Goal: Information Seeking & Learning: Find specific fact

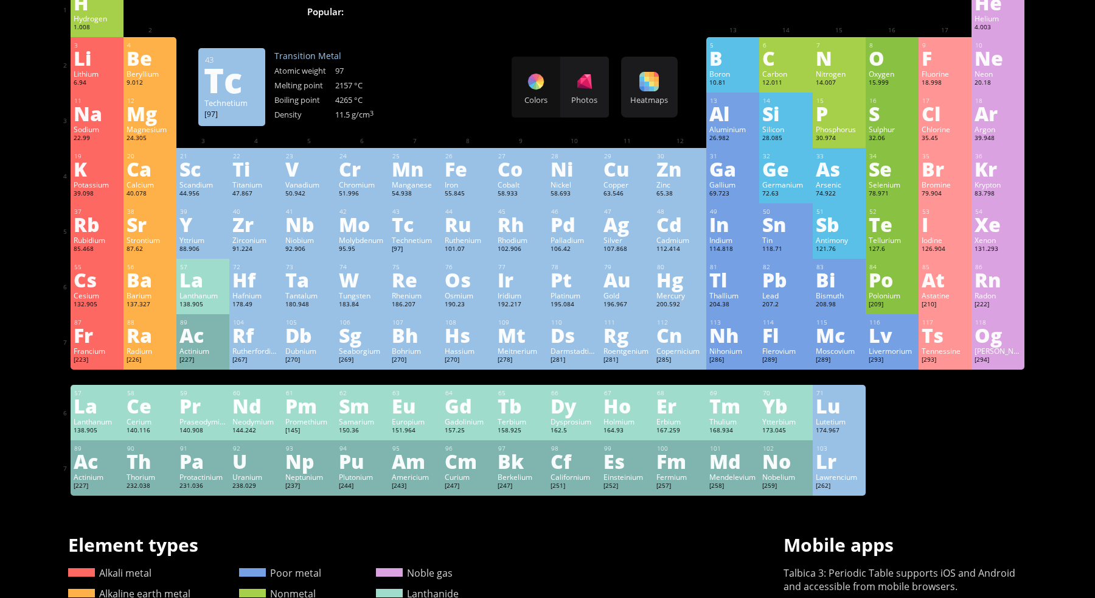
scroll to position [77, 0]
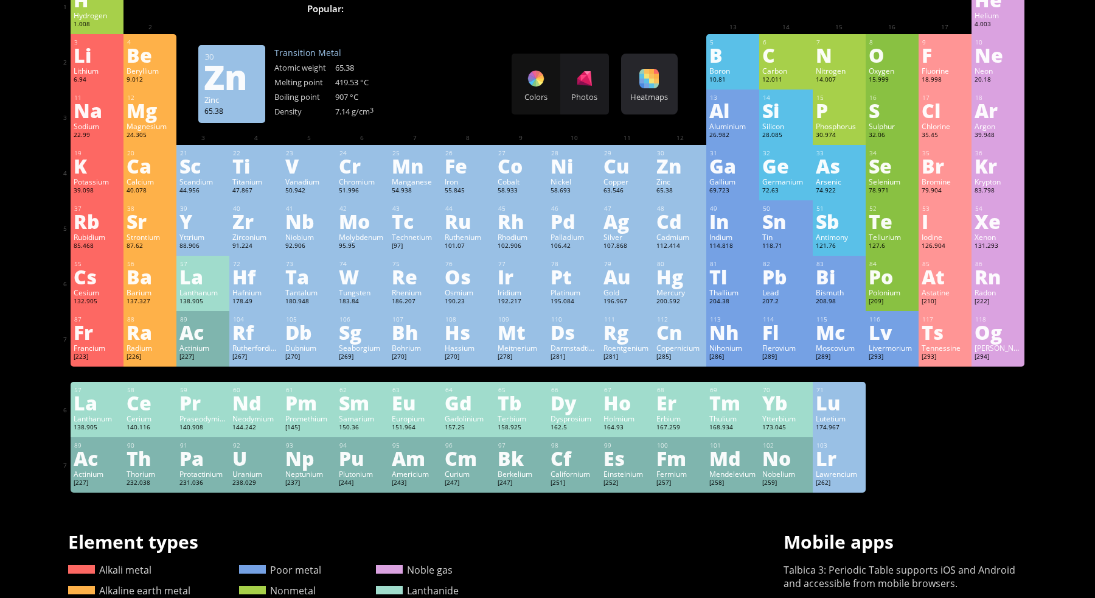
click at [660, 103] on div "Heatmaps Heatmaps Normal mode Melting point Boiling point Density Atomic weight…" at bounding box center [649, 84] width 57 height 61
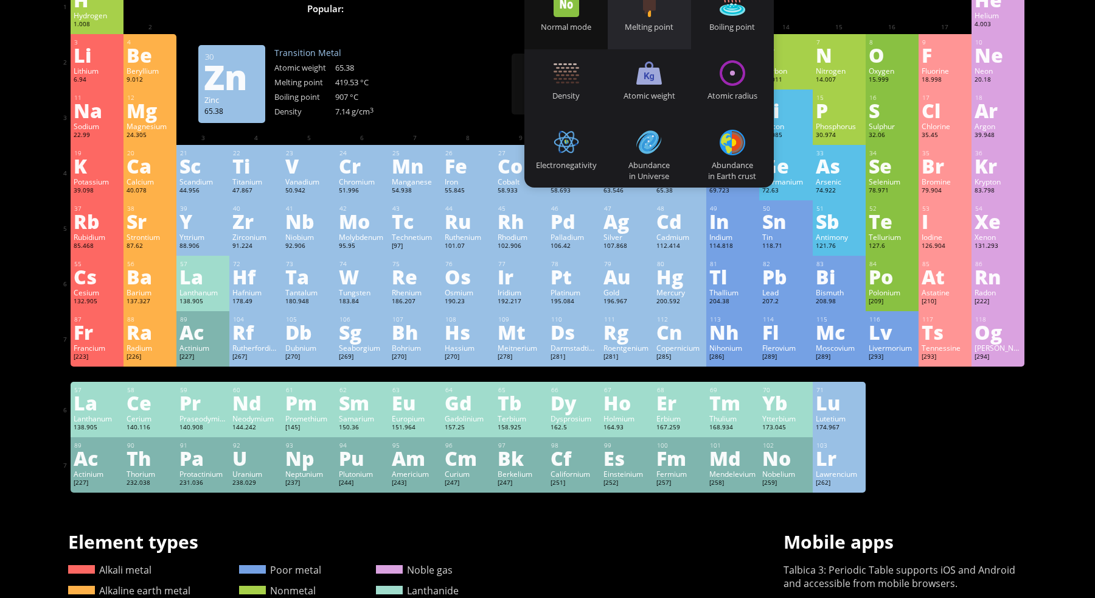
click at [658, 26] on div "Melting point" at bounding box center [649, 26] width 83 height 11
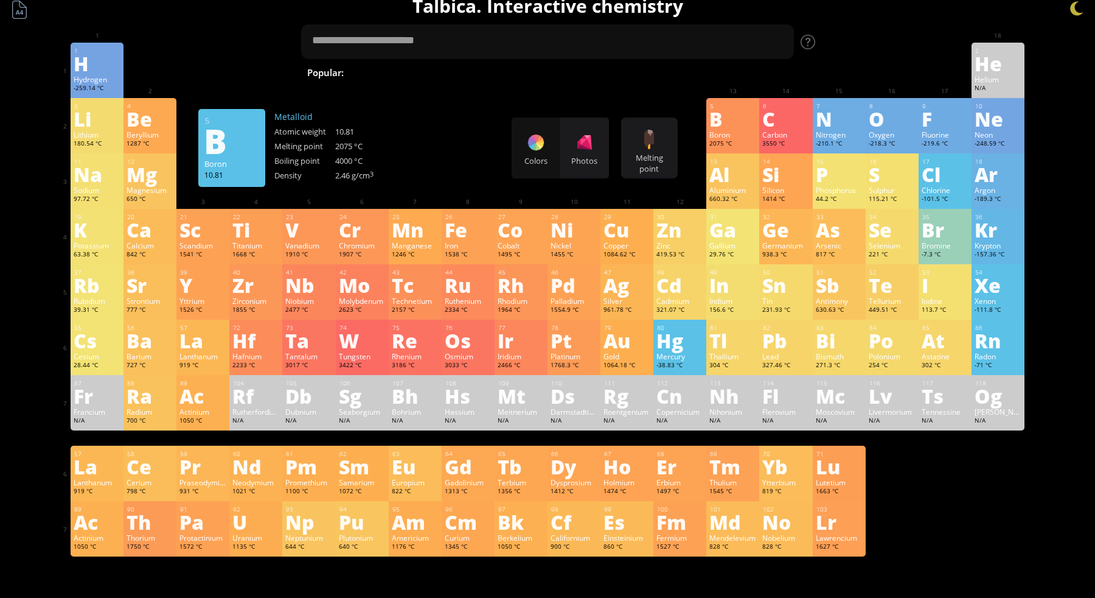
scroll to position [0, 0]
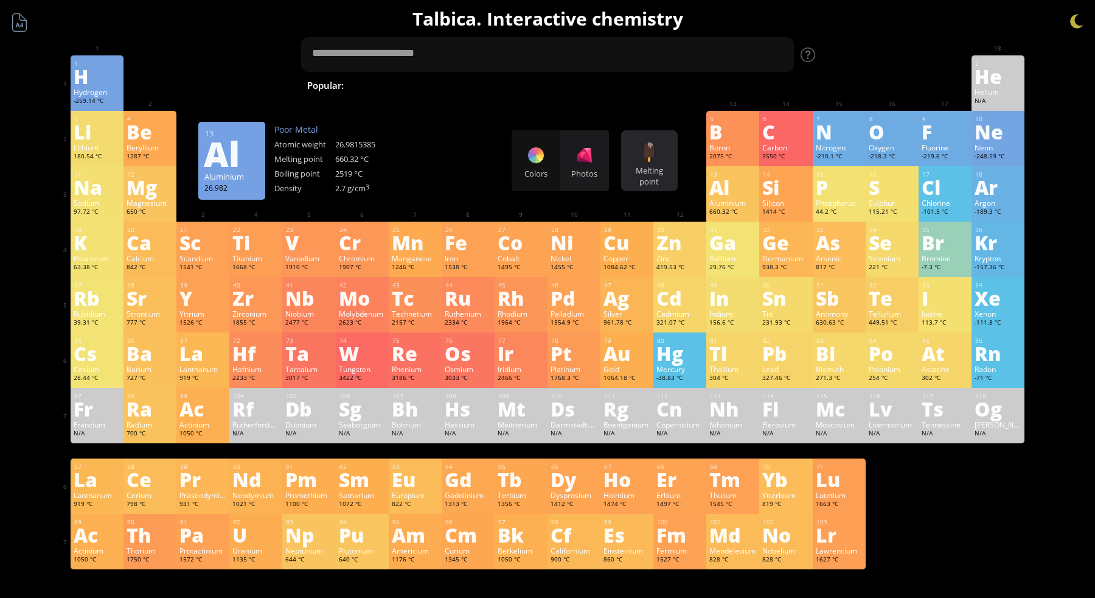
click at [658, 156] on div at bounding box center [649, 151] width 19 height 19
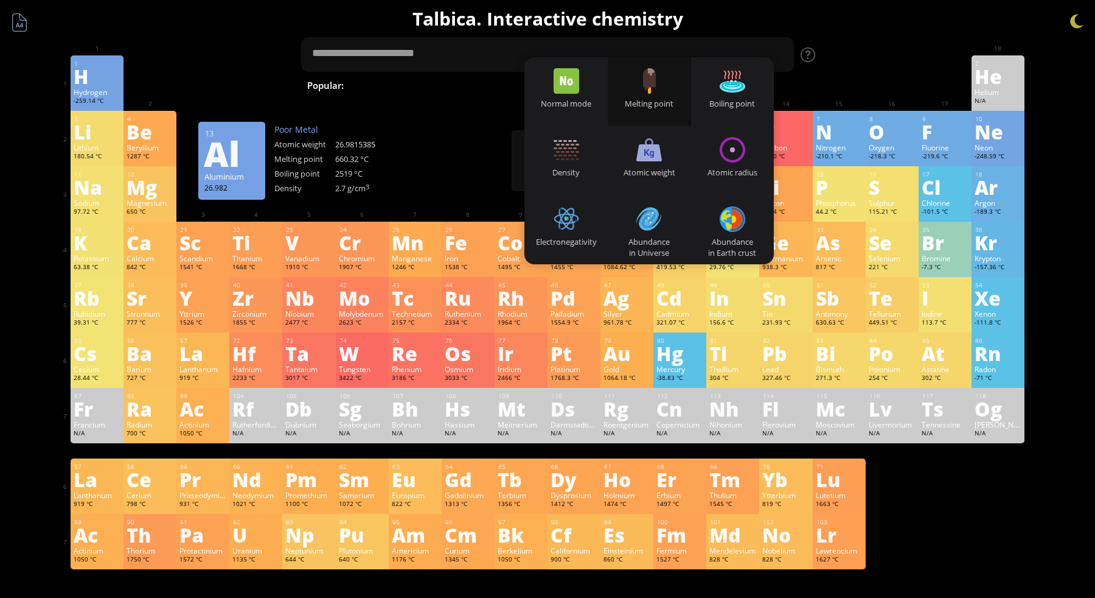
click at [654, 105] on div "Melting point" at bounding box center [649, 103] width 83 height 11
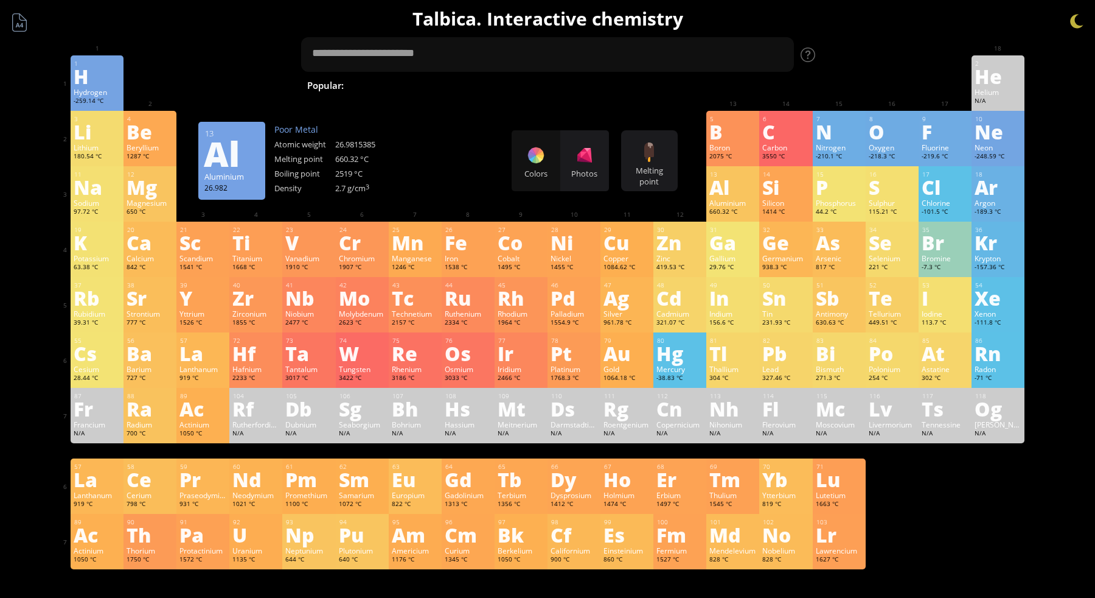
click at [587, 169] on div "Photos" at bounding box center [584, 173] width 49 height 11
click at [625, 169] on div "Melting point" at bounding box center [649, 176] width 51 height 22
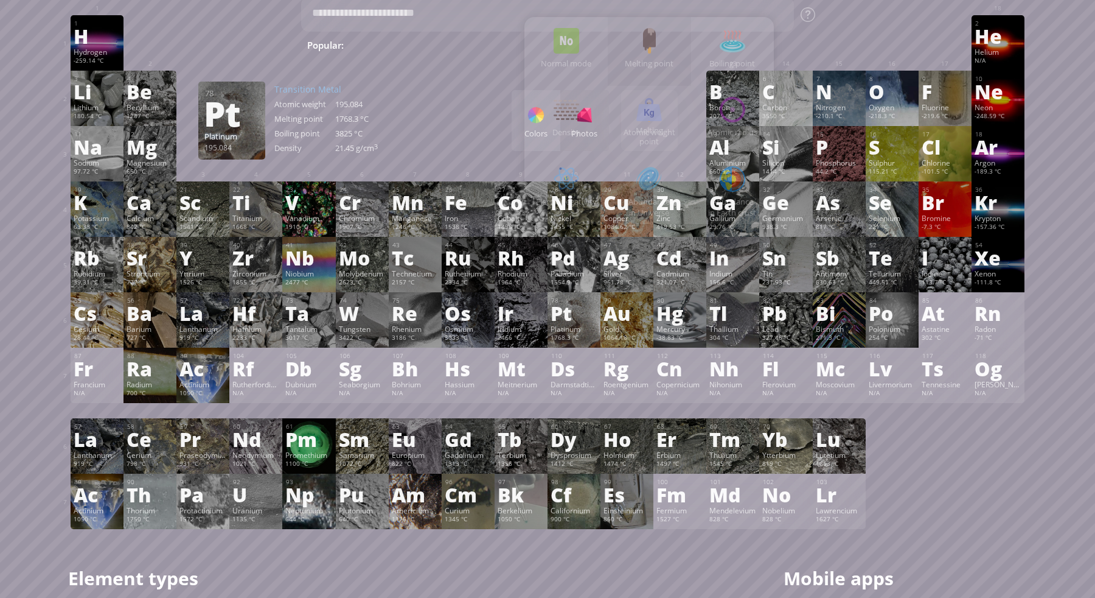
scroll to position [41, 0]
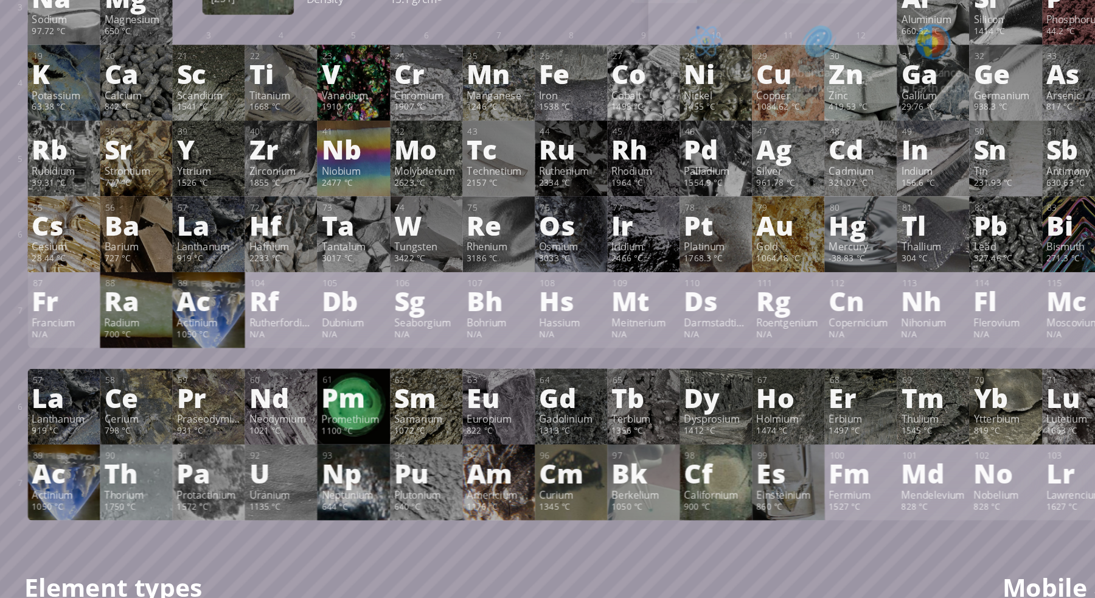
click at [573, 501] on div "Cf" at bounding box center [574, 493] width 47 height 19
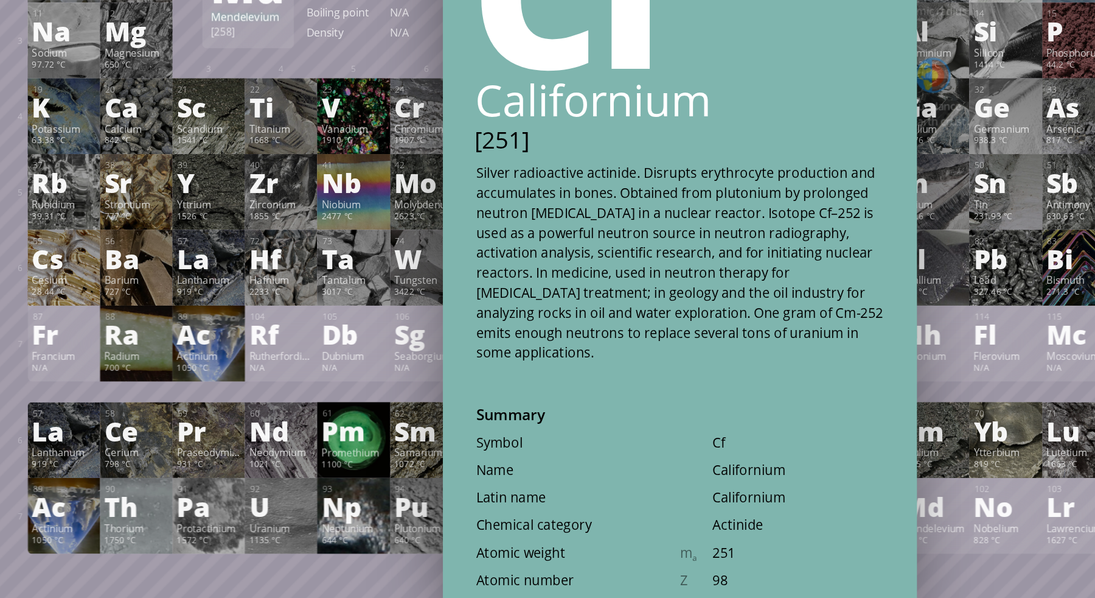
click at [346, 551] on div "Summary Molecular formula Molecular weight Exact mass Monoisotopic mass Classif…" at bounding box center [548, 474] width 986 height 1031
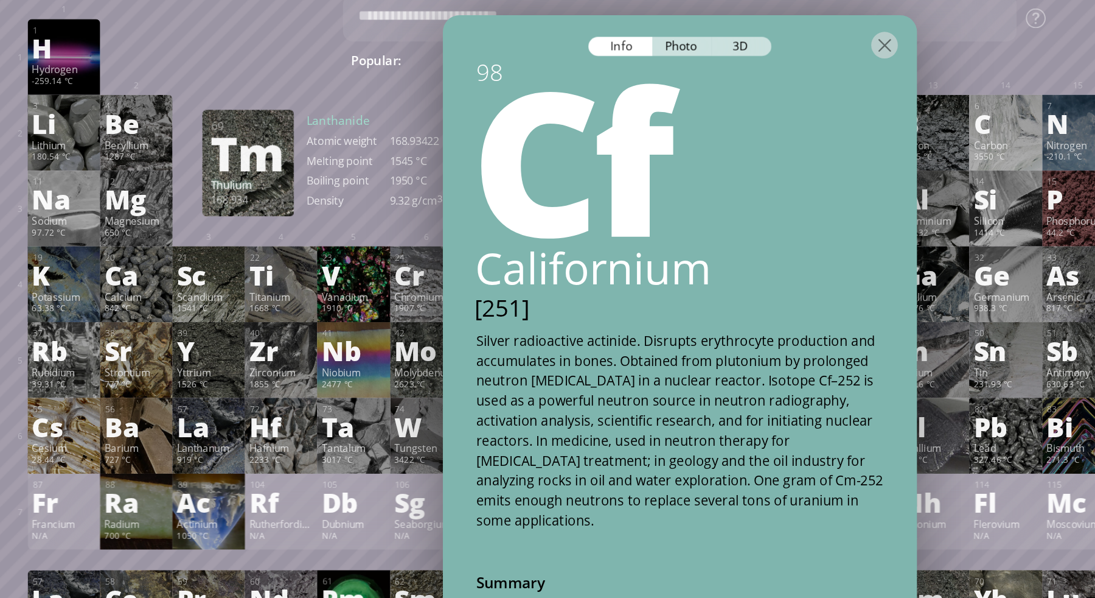
scroll to position [0, 0]
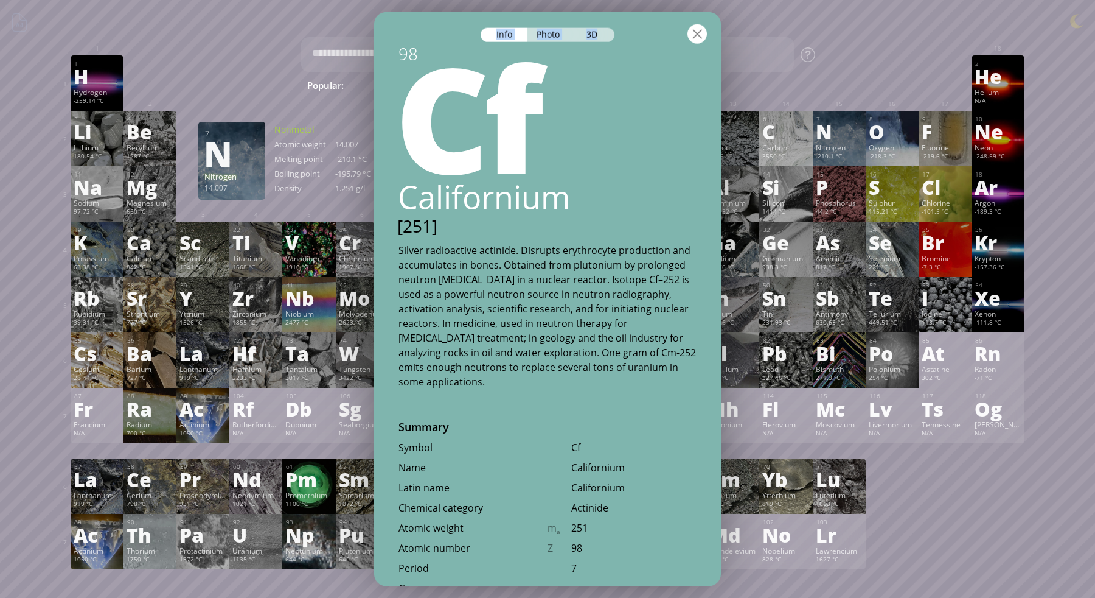
click at [696, 24] on div "Info Photo 3D Info Photo 3D 98 Cf Californium [251] The model size is ... MB. D…" at bounding box center [547, 299] width 347 height 574
click at [696, 30] on div at bounding box center [697, 33] width 19 height 19
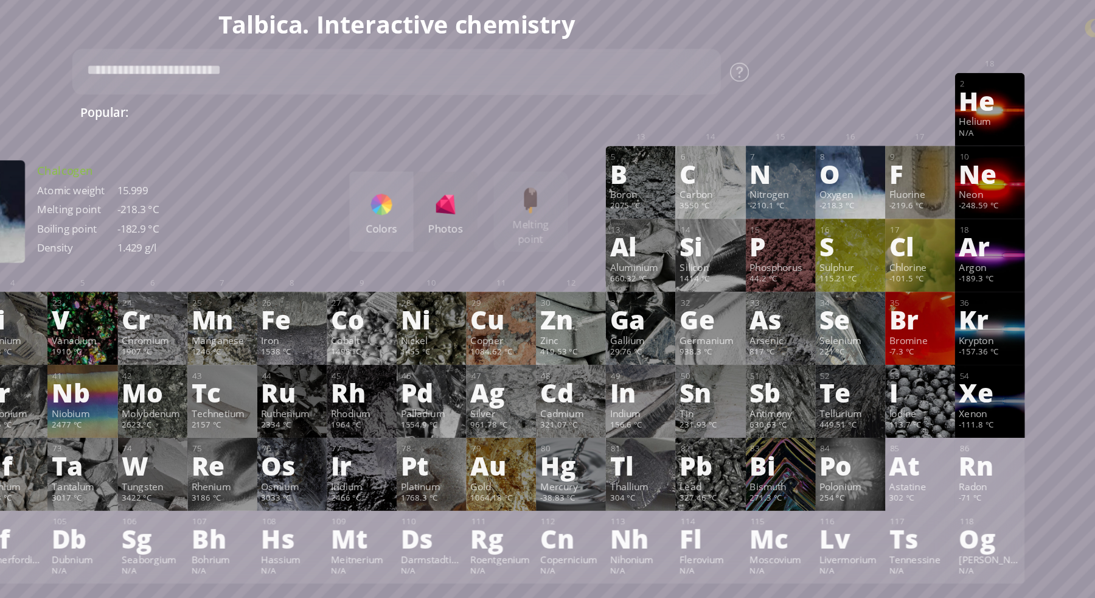
click at [894, 158] on div "-218.3 °C" at bounding box center [892, 157] width 47 height 10
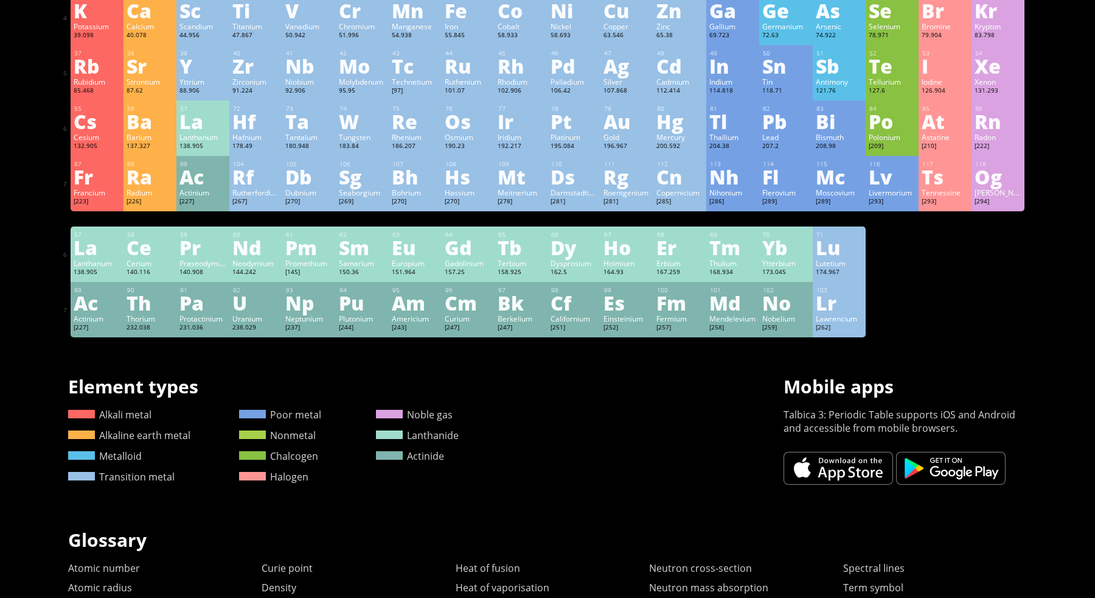
scroll to position [230, 0]
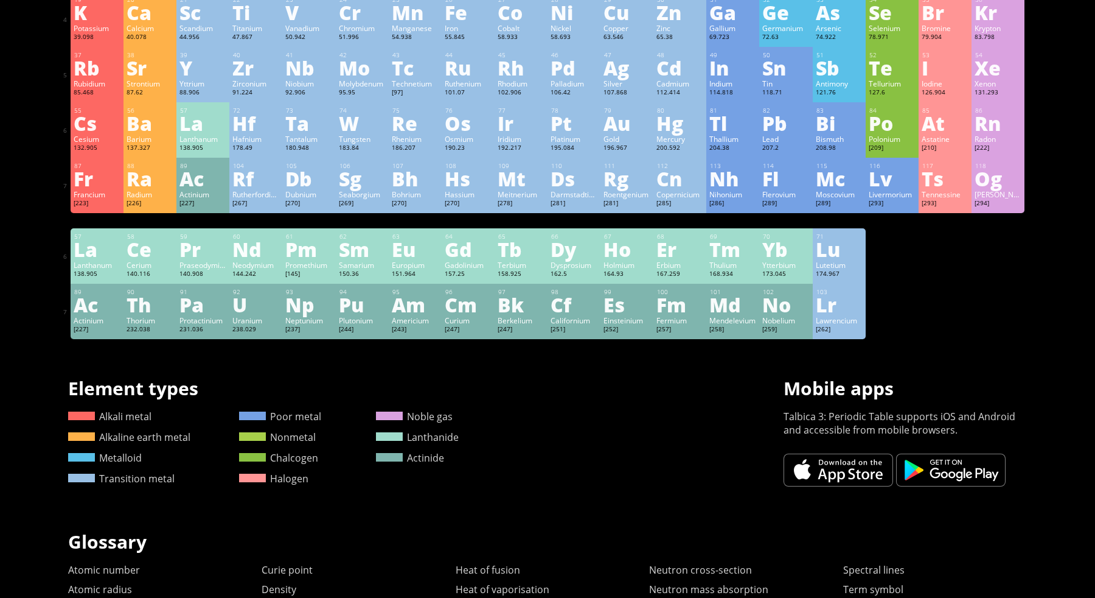
click at [834, 270] on div "Lutetium" at bounding box center [839, 265] width 47 height 10
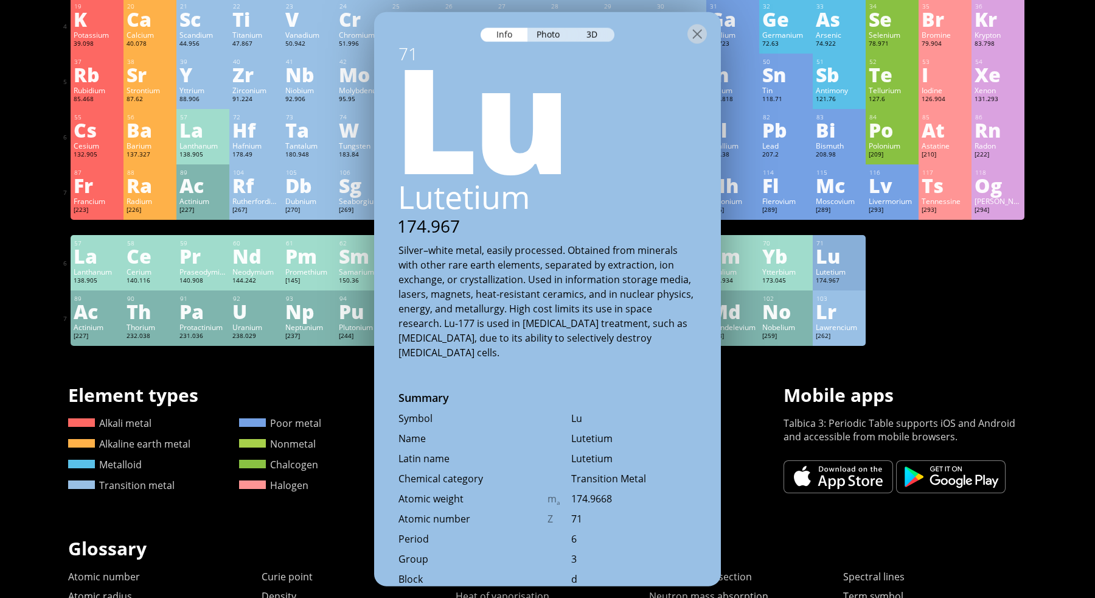
scroll to position [360, 0]
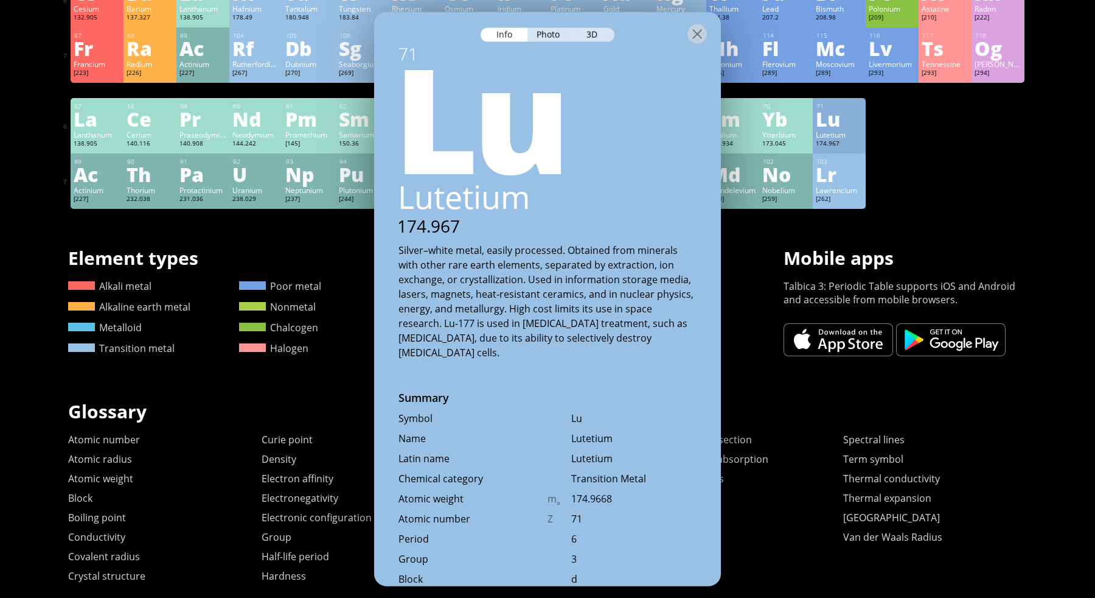
click at [822, 239] on div "Summary Molecular formula Molecular weight Exact mass Monoisotopic mass Classif…" at bounding box center [548, 155] width 986 height 1031
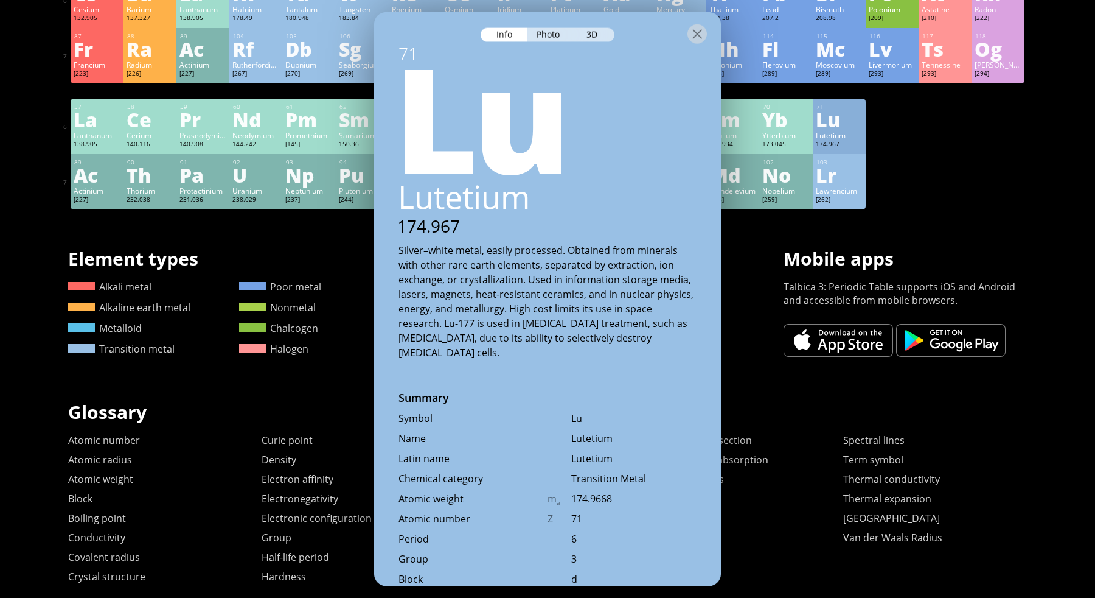
click at [781, 173] on div "No" at bounding box center [786, 174] width 47 height 19
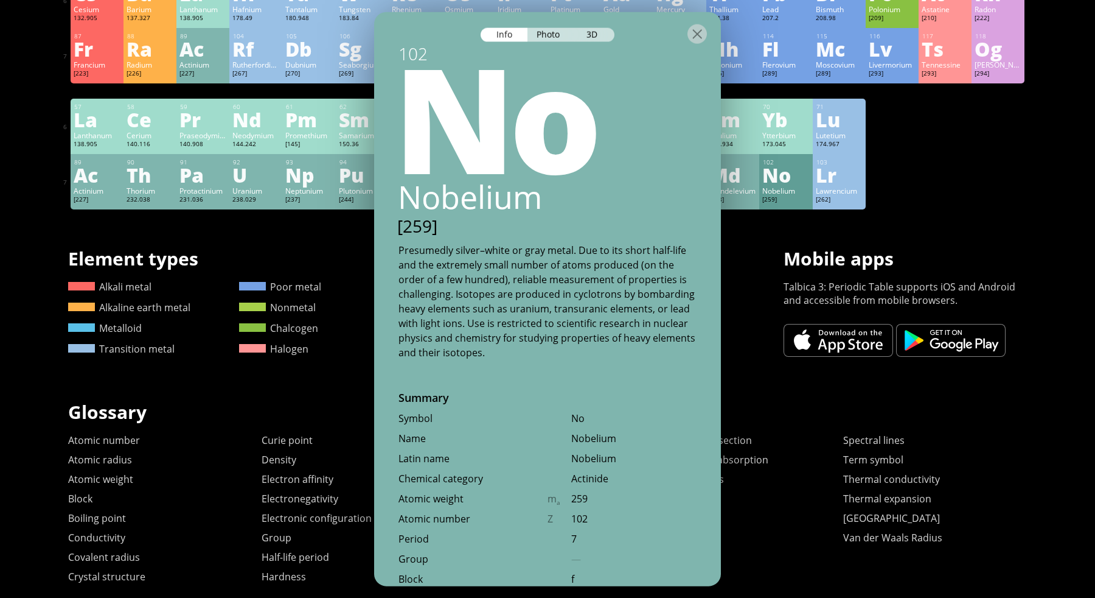
click at [736, 172] on div "Md" at bounding box center [733, 174] width 47 height 19
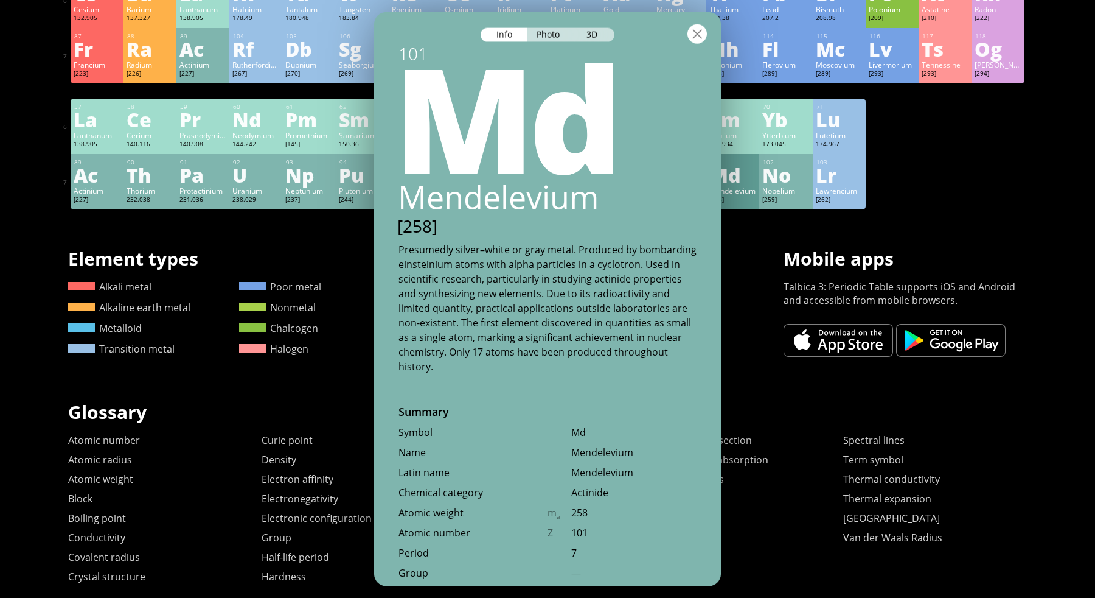
click at [696, 41] on div at bounding box center [697, 33] width 19 height 19
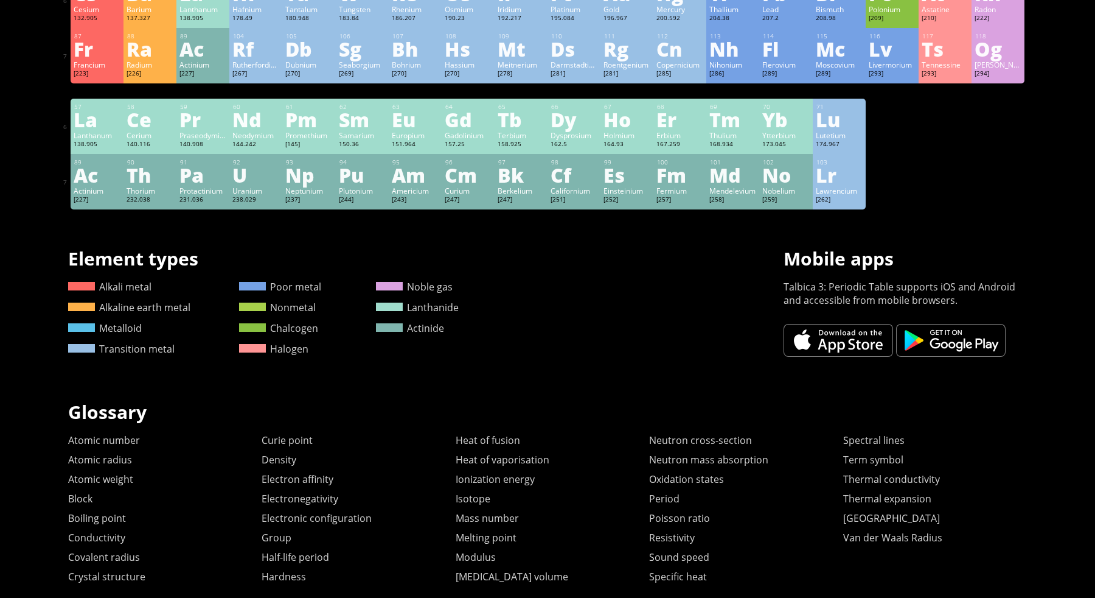
click at [627, 192] on div "Einsteinium" at bounding box center [627, 191] width 47 height 10
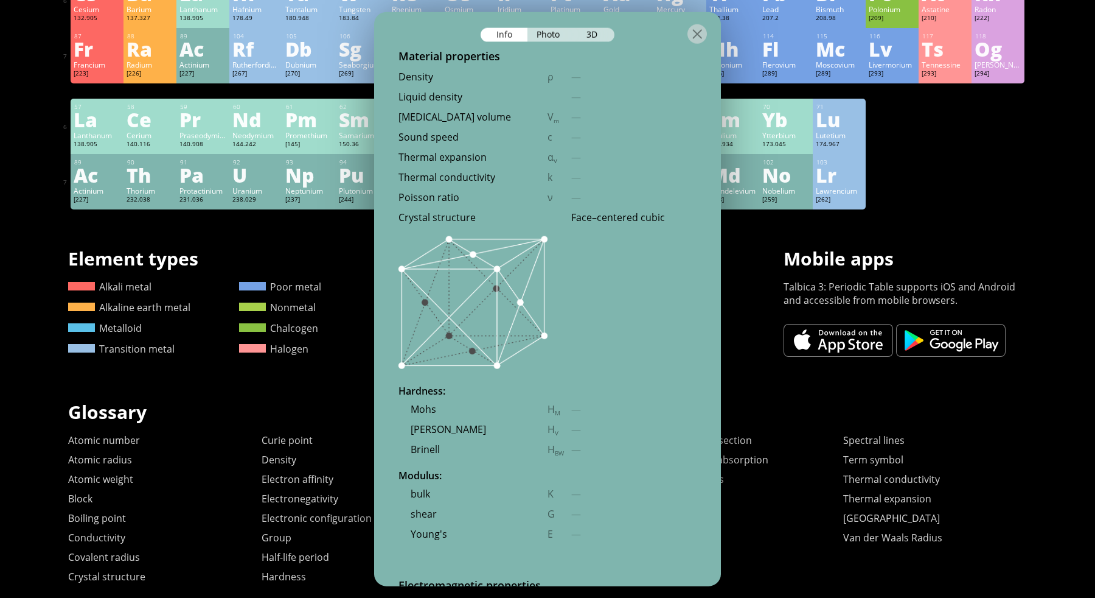
scroll to position [1669, 0]
click at [627, 187] on div "Thermal conductivity k —" at bounding box center [547, 177] width 347 height 20
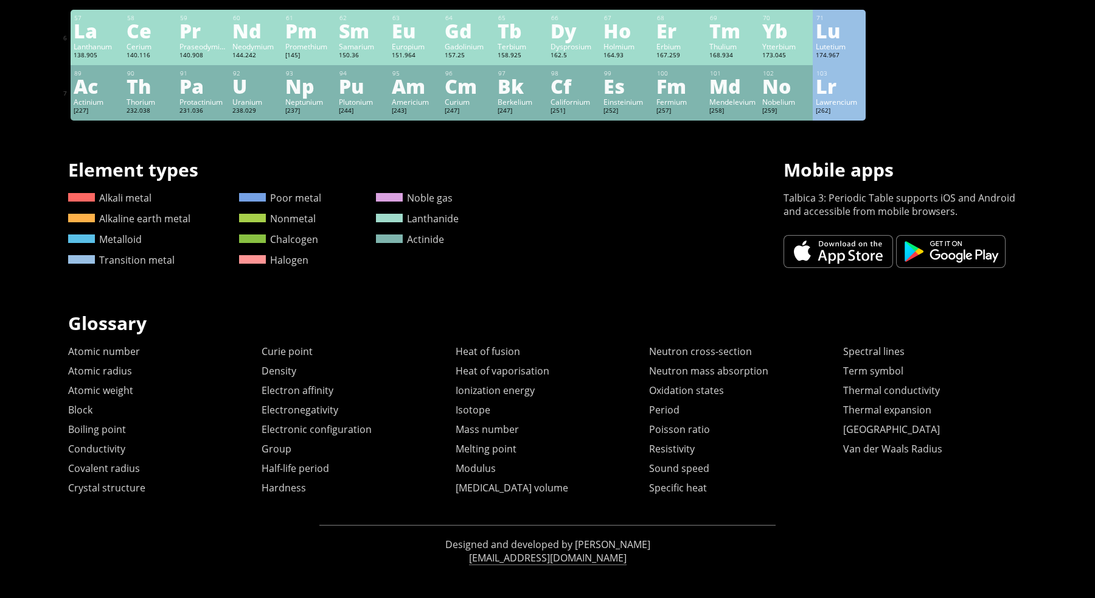
scroll to position [0, 0]
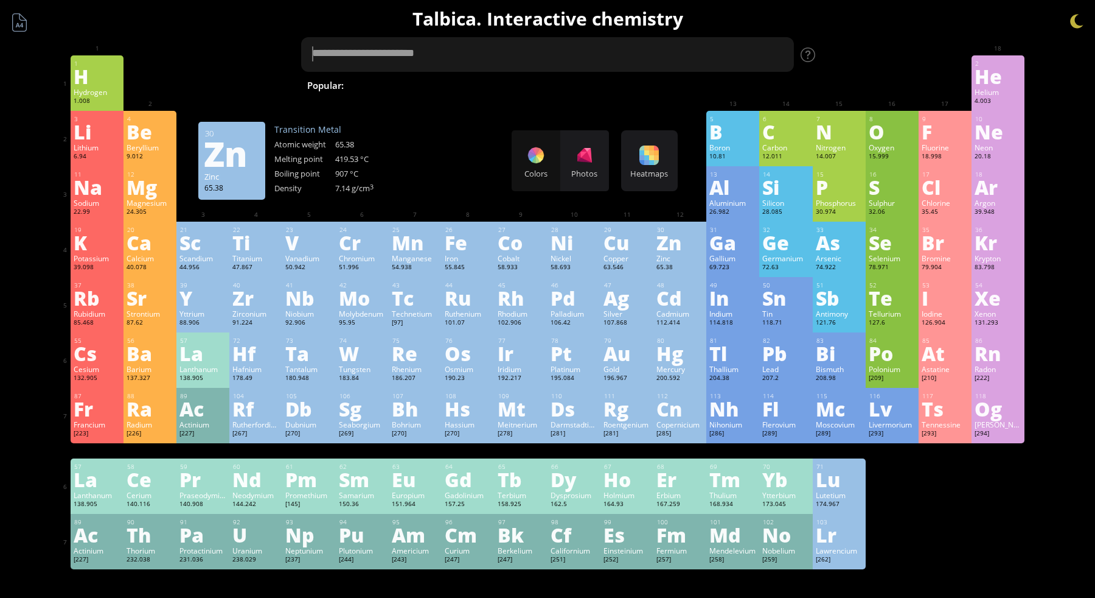
type textarea "*"
click at [677, 241] on div "Zn" at bounding box center [680, 241] width 47 height 19
